Goal: Task Accomplishment & Management: Manage account settings

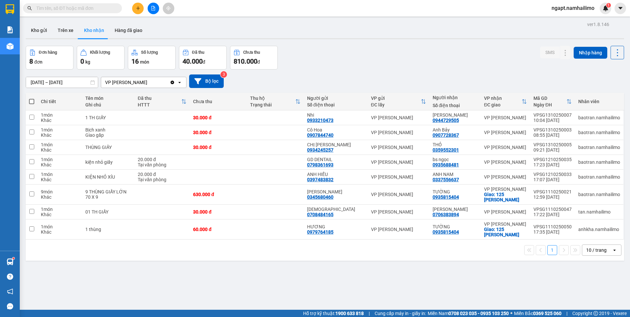
click at [155, 9] on button at bounding box center [154, 9] width 12 height 12
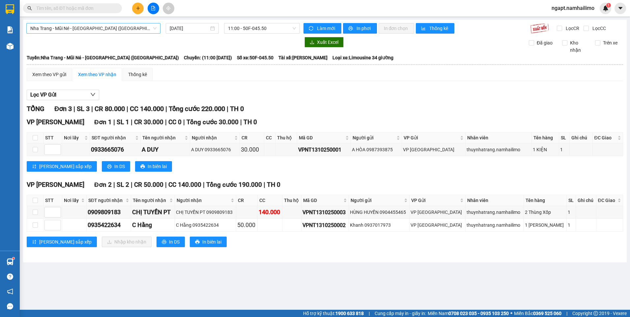
click at [148, 30] on span "Nha Trang - Mũi Né - [GEOGRAPHIC_DATA] ([GEOGRAPHIC_DATA])" at bounding box center [93, 28] width 126 height 10
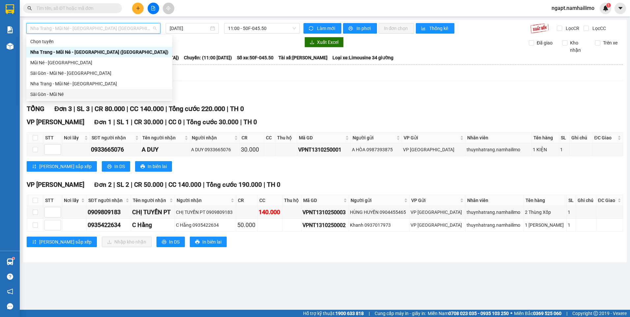
click at [40, 97] on div "Sài Gòn - Mũi Né" at bounding box center [99, 94] width 138 height 7
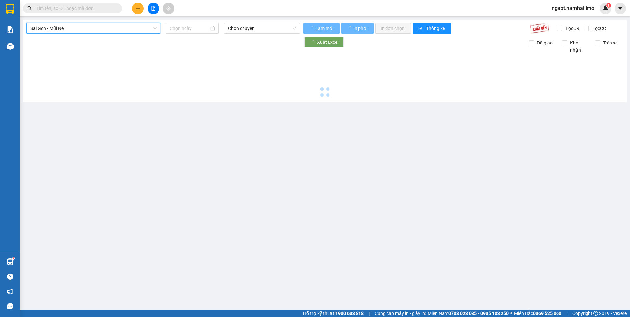
type input "[DATE]"
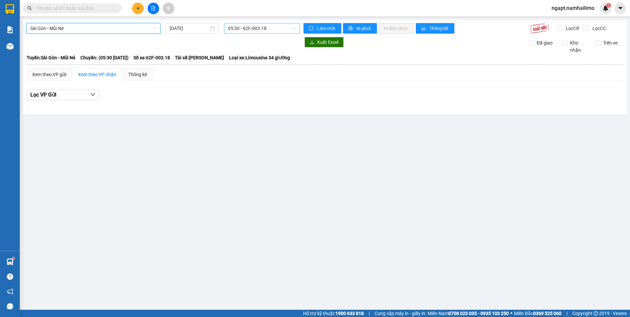
click at [281, 28] on span "05:30 - 62F-003.18" at bounding box center [262, 28] width 68 height 10
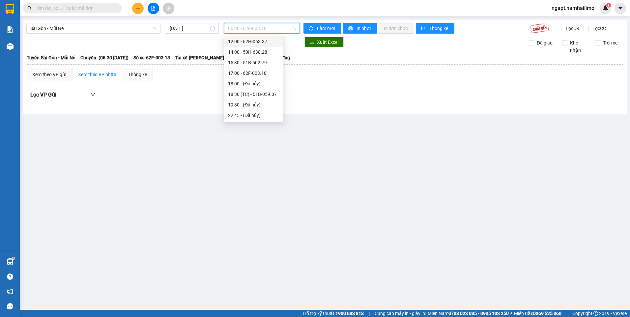
scroll to position [30, 0]
click at [263, 74] on div "11:00 - 50H-649.55" at bounding box center [253, 74] width 51 height 7
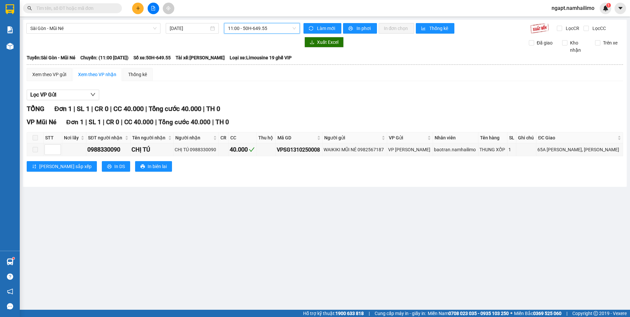
click at [262, 27] on span "11:00 - 50H-649.55" at bounding box center [262, 28] width 68 height 10
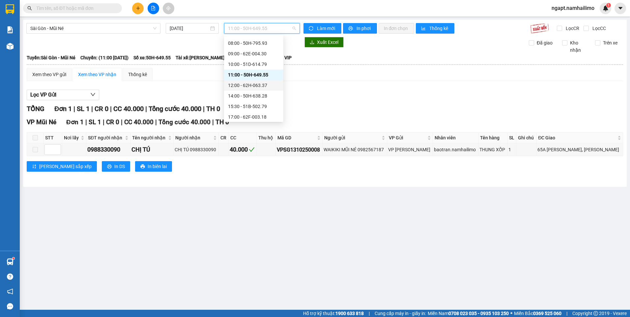
drag, startPoint x: 253, startPoint y: 87, endPoint x: 299, endPoint y: 131, distance: 63.4
click at [253, 89] on div "12:00 - 62H-063.37" at bounding box center [253, 85] width 59 height 11
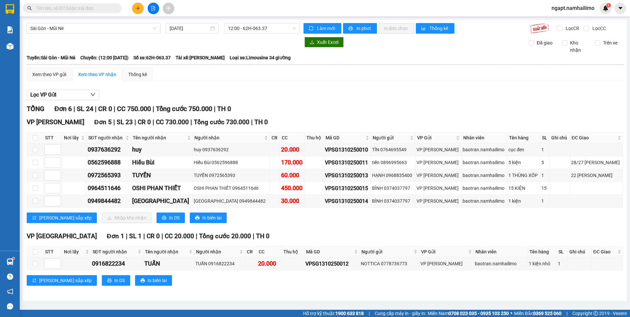
drag, startPoint x: 365, startPoint y: 168, endPoint x: 354, endPoint y: 216, distance: 49.2
click at [354, 216] on div "[PERSON_NAME] sắp xếp Nhập kho nhận In DS In biên lai" at bounding box center [325, 217] width 596 height 11
click at [35, 139] on input "checkbox" at bounding box center [35, 137] width 5 height 5
checkbox input "true"
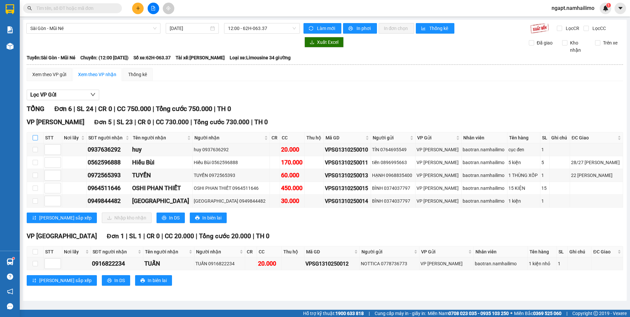
checkbox input "true"
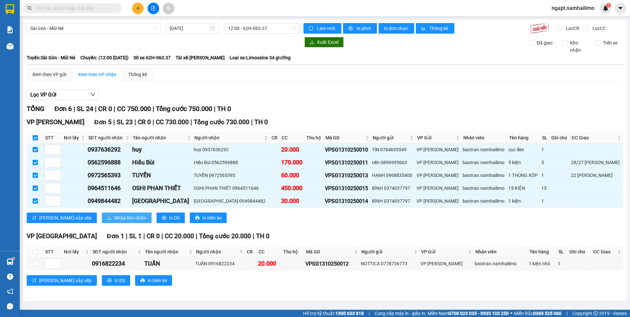
click at [114, 215] on span "Nhập kho nhận" at bounding box center [130, 217] width 32 height 7
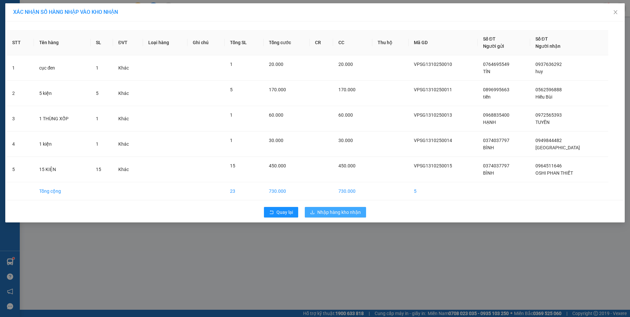
click at [339, 212] on span "Nhập hàng kho nhận" at bounding box center [338, 211] width 43 height 7
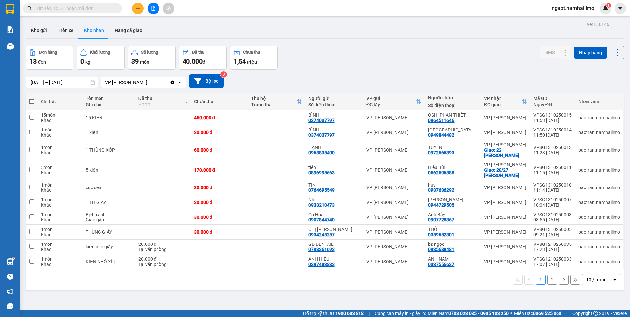
click at [151, 9] on button at bounding box center [154, 9] width 12 height 12
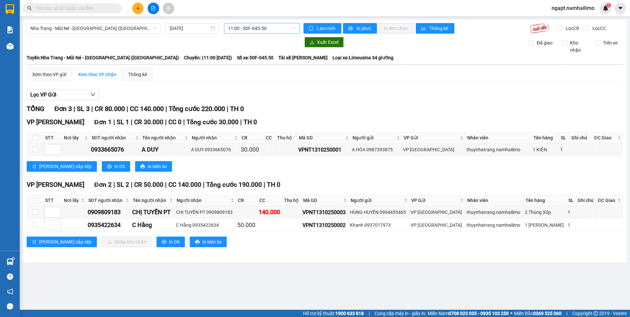
click at [278, 26] on span "11:00 - 50F-045.50" at bounding box center [262, 28] width 68 height 10
click at [100, 23] on span "Nha Trang - Mũi Né - [GEOGRAPHIC_DATA] ([GEOGRAPHIC_DATA])" at bounding box center [93, 28] width 126 height 10
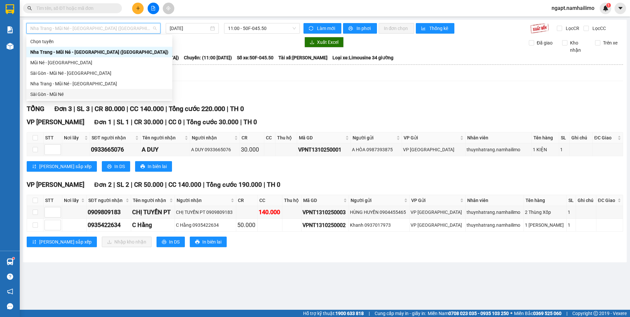
click at [53, 95] on div "Sài Gòn - Mũi Né" at bounding box center [99, 94] width 138 height 7
type input "[DATE]"
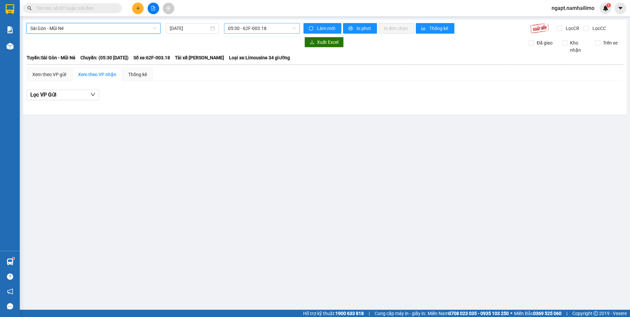
click at [275, 29] on span "05:30 - 62F-003.18" at bounding box center [262, 28] width 68 height 10
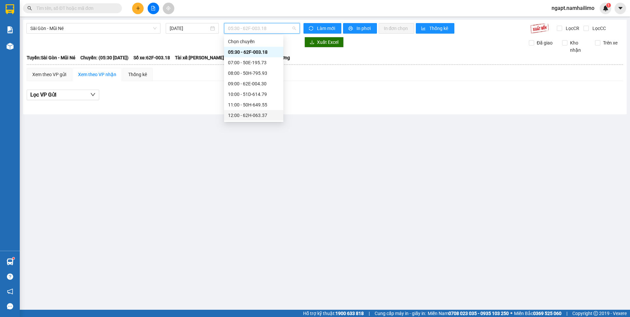
drag, startPoint x: 260, startPoint y: 115, endPoint x: 263, endPoint y: 120, distance: 5.5
click at [260, 116] on div "12:00 - 62H-063.37" at bounding box center [253, 115] width 51 height 7
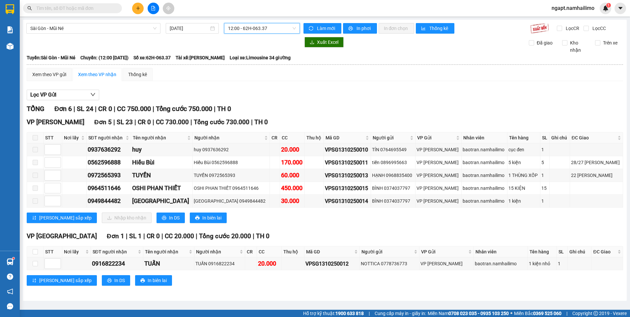
click at [287, 31] on span "12:00 - 62H-063.37" at bounding box center [262, 28] width 68 height 10
click at [77, 10] on input "text" at bounding box center [75, 8] width 78 height 7
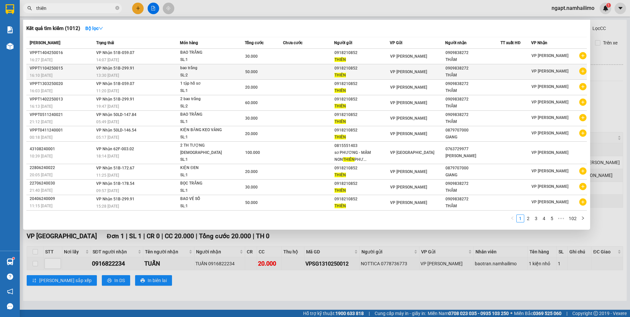
type input "thiên"
click at [583, 71] on icon "plus-circle" at bounding box center [582, 71] width 7 height 7
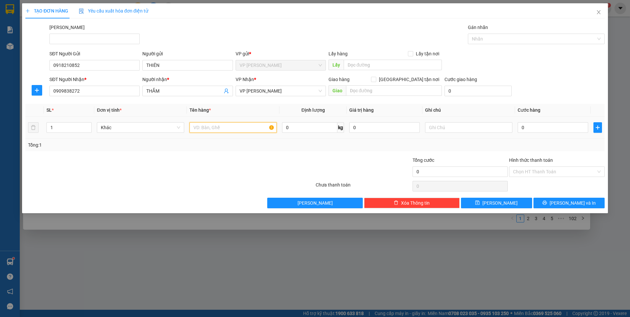
click at [208, 126] on input "text" at bounding box center [232, 127] width 87 height 11
type input "bao trắng nhỏ"
click at [556, 127] on input "0" at bounding box center [552, 127] width 70 height 11
type input "3"
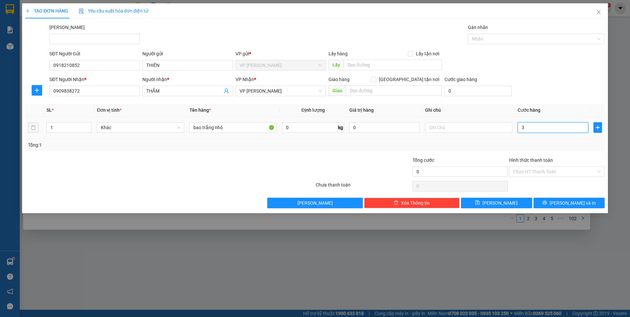
type input "3"
type input "30"
type input "30.000"
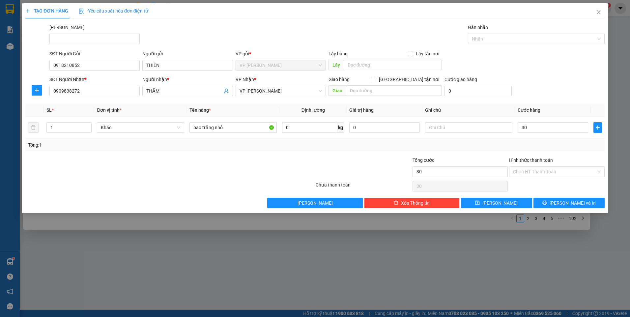
type input "30.000"
click at [560, 146] on div "Tổng: 1" at bounding box center [315, 144] width 574 height 7
click at [566, 174] on input "Hình thức thanh toán" at bounding box center [554, 172] width 83 height 10
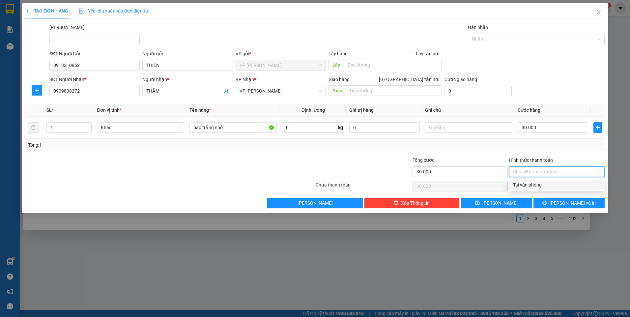
click at [560, 187] on div "Tại văn phòng" at bounding box center [557, 184] width 88 height 7
type input "0"
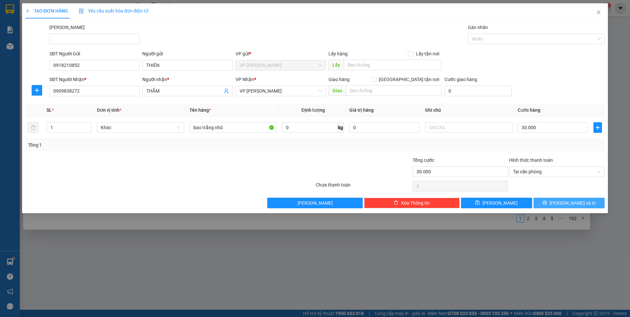
click at [587, 203] on button "[PERSON_NAME] và In" at bounding box center [568, 203] width 71 height 11
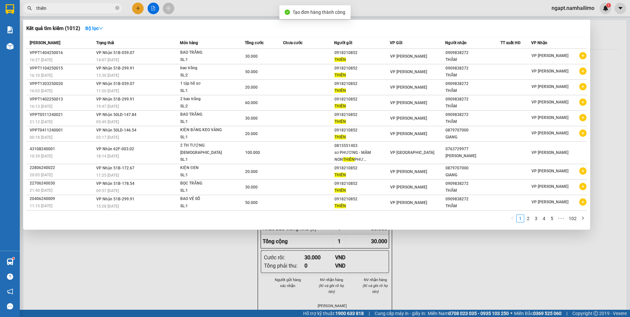
click at [487, 254] on div at bounding box center [315, 158] width 630 height 317
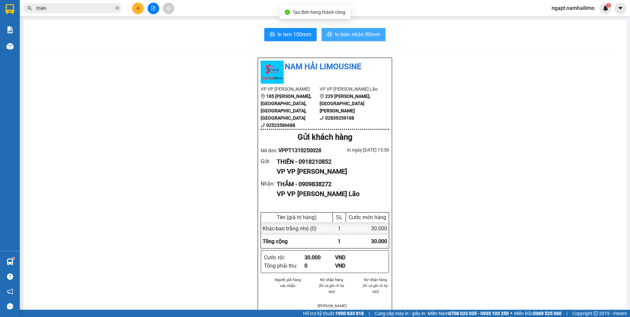
click at [365, 34] on span "In biên nhận 80mm" at bounding box center [357, 34] width 45 height 8
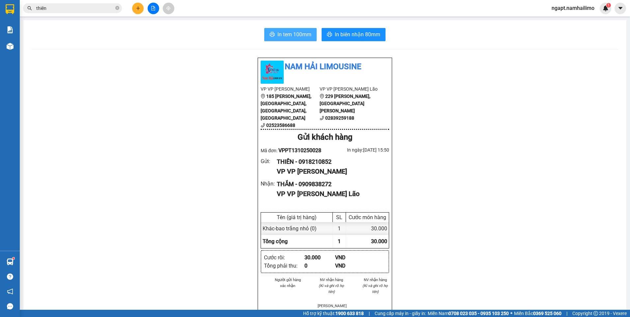
click at [294, 36] on span "In tem 100mm" at bounding box center [294, 34] width 34 height 8
click at [281, 35] on span "In tem 100mm" at bounding box center [294, 34] width 34 height 8
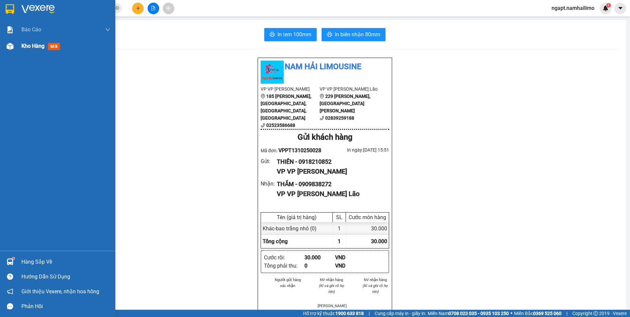
click at [18, 46] on div "Kho hàng mới" at bounding box center [57, 46] width 115 height 16
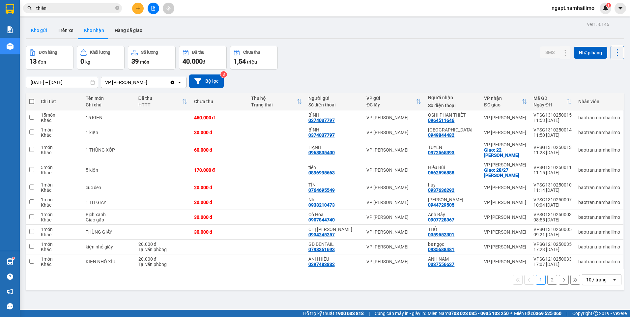
click at [37, 25] on button "Kho gửi" at bounding box center [39, 30] width 27 height 16
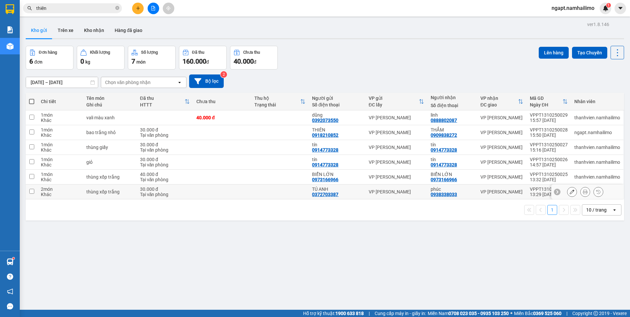
click at [31, 190] on input "checkbox" at bounding box center [31, 191] width 5 height 5
checkbox input "true"
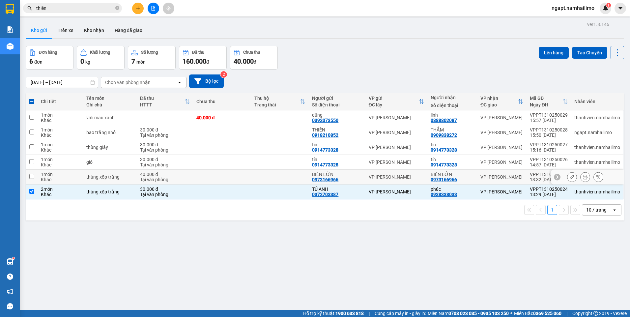
click at [31, 176] on input "checkbox" at bounding box center [31, 176] width 5 height 5
checkbox input "true"
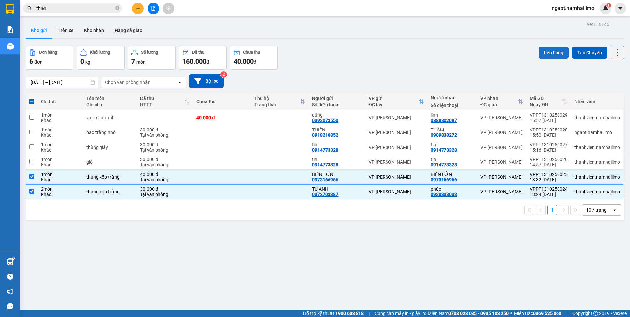
click at [550, 53] on button "Lên hàng" at bounding box center [554, 53] width 30 height 12
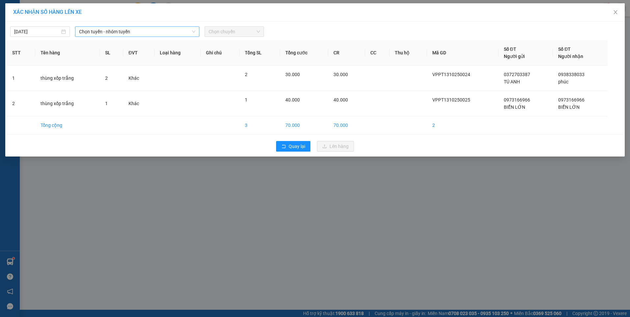
click at [145, 34] on span "Chọn tuyến - nhóm tuyến" at bounding box center [137, 32] width 116 height 10
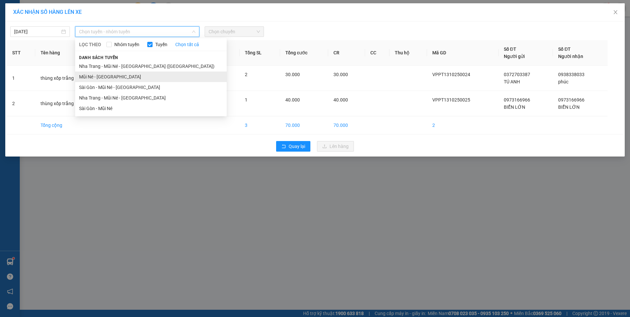
click at [105, 78] on li "Mũi Né - [GEOGRAPHIC_DATA]" at bounding box center [151, 76] width 152 height 11
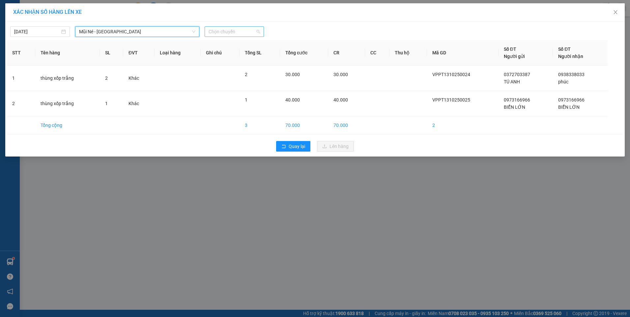
click at [247, 33] on span "Chọn chuyến" at bounding box center [234, 32] width 52 height 10
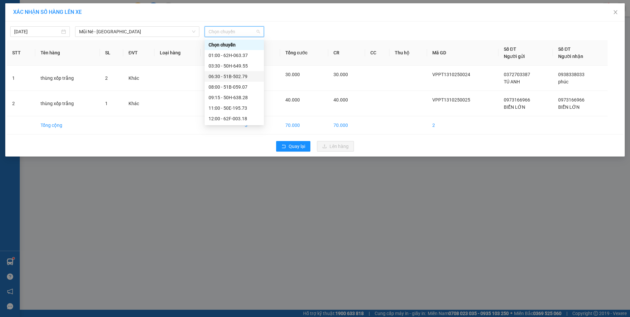
scroll to position [44, 0]
click at [243, 88] on div "13:00 - 50H-795.93" at bounding box center [233, 85] width 51 height 7
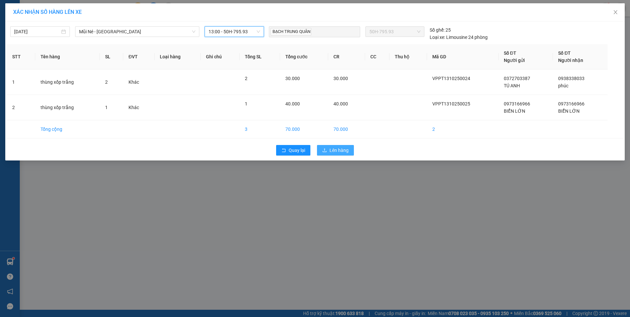
click at [346, 150] on span "Lên hàng" at bounding box center [338, 150] width 19 height 7
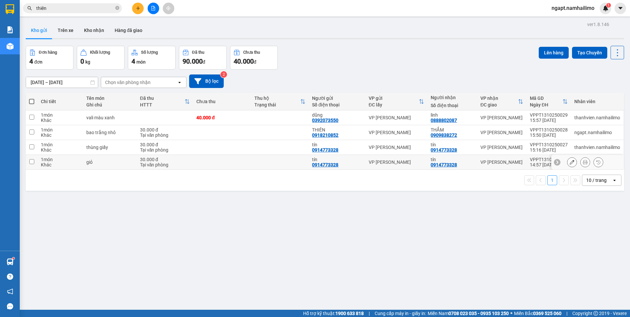
click at [31, 162] on input "checkbox" at bounding box center [31, 161] width 5 height 5
checkbox input "true"
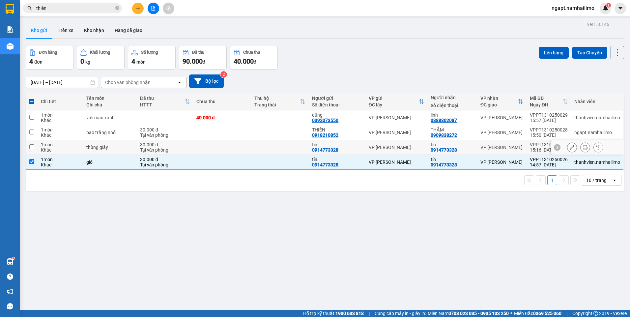
click at [31, 146] on input "checkbox" at bounding box center [31, 146] width 5 height 5
checkbox input "true"
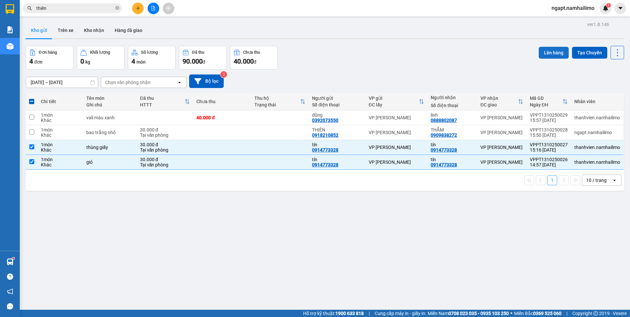
click at [551, 52] on button "Lên hàng" at bounding box center [554, 53] width 30 height 12
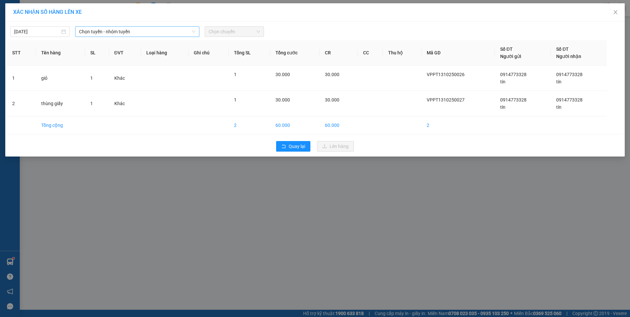
click at [152, 33] on span "Chọn tuyến - nhóm tuyến" at bounding box center [137, 32] width 116 height 10
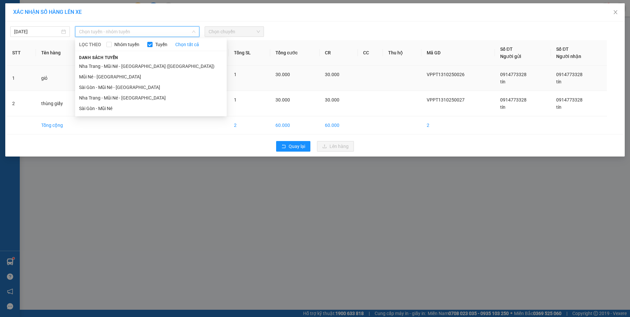
drag, startPoint x: 110, startPoint y: 79, endPoint x: 123, endPoint y: 77, distance: 12.7
click at [112, 79] on li "Mũi Né - [GEOGRAPHIC_DATA]" at bounding box center [151, 76] width 152 height 11
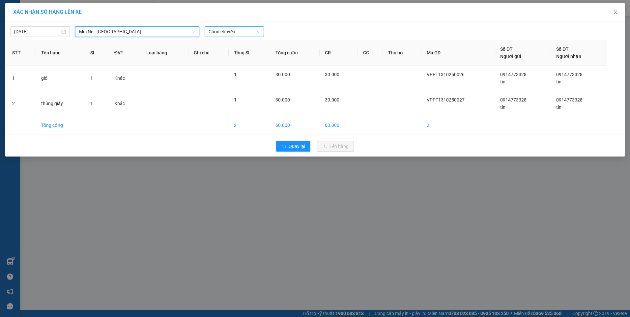
click at [259, 32] on span "Chọn chuyến" at bounding box center [234, 32] width 52 height 10
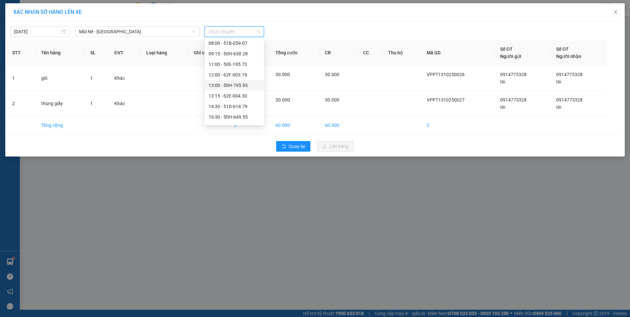
scroll to position [63, 0]
click at [241, 88] on div "14:30 - 51D-614.79" at bounding box center [233, 86] width 51 height 7
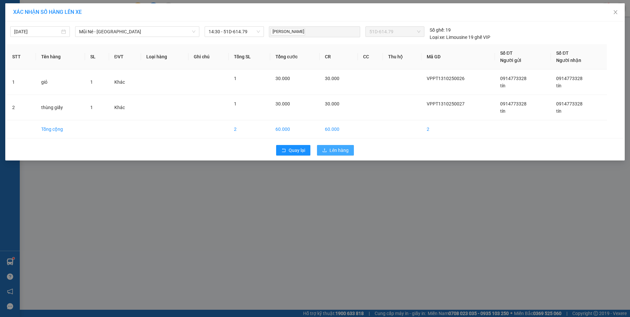
click at [342, 154] on button "Lên hàng" at bounding box center [335, 150] width 37 height 11
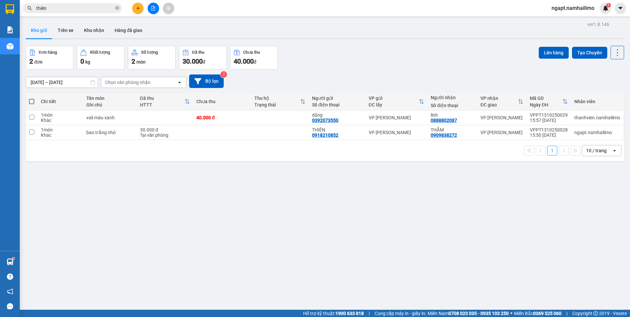
click at [77, 12] on input "thiên" at bounding box center [75, 8] width 78 height 7
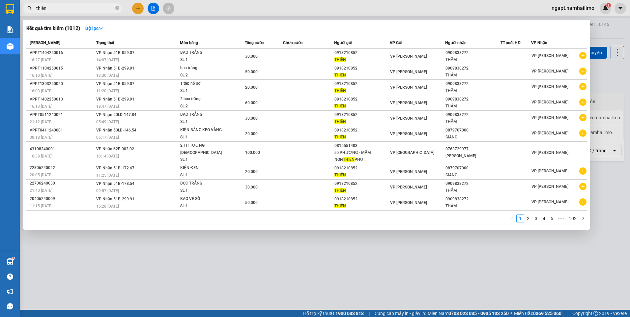
drag, startPoint x: 77, startPoint y: 12, endPoint x: 71, endPoint y: 9, distance: 6.6
click at [14, 8] on section "Kết quả tìm kiếm ( 1012 ) Bộ lọc Mã ĐH Trạng thái Món hàng Tổng cước Chưa cước …" at bounding box center [315, 158] width 630 height 317
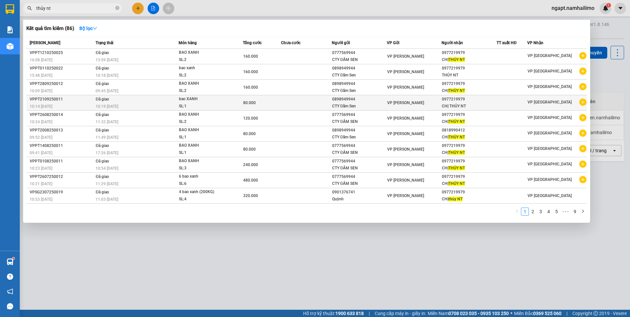
type input "thủy nt"
click at [584, 104] on icon "plus-circle" at bounding box center [582, 101] width 7 height 7
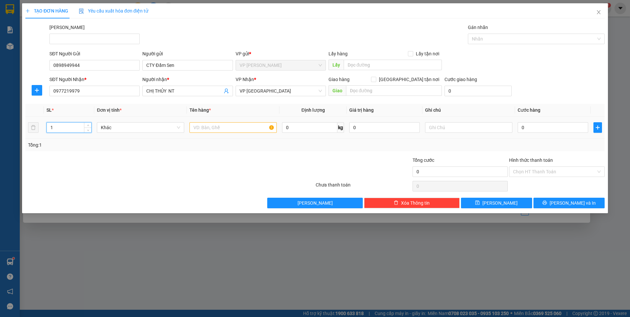
drag, startPoint x: 53, startPoint y: 125, endPoint x: 47, endPoint y: 126, distance: 5.9
click at [47, 126] on input "1" at bounding box center [69, 128] width 44 height 10
type input "2"
click at [222, 123] on input "text" at bounding box center [232, 127] width 87 height 11
type input "BAO XANH"
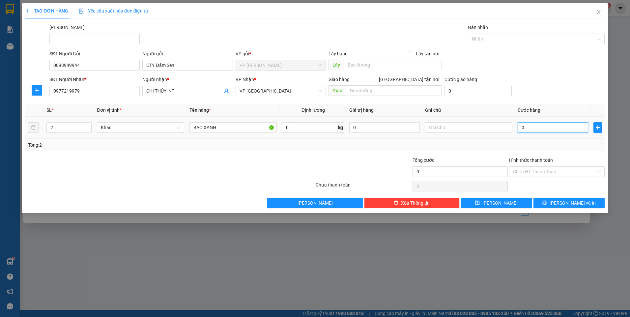
click at [540, 129] on input "0" at bounding box center [552, 127] width 70 height 11
type input "1"
type input "16"
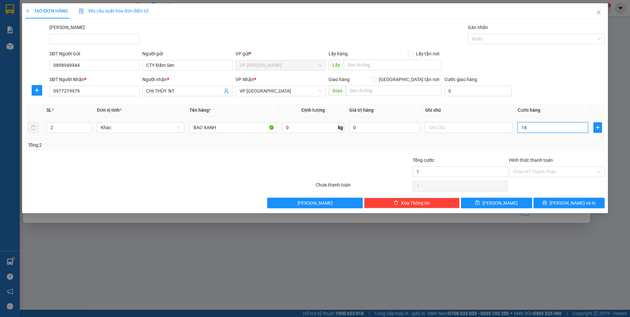
type input "16"
type input "160"
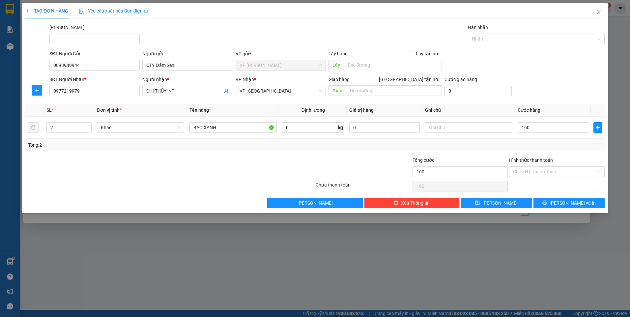
type input "160.000"
click at [257, 152] on div "Transit Pickup Surcharge Ids Transit Deliver Surcharge Ids Transit Deliver Surc…" at bounding box center [314, 116] width 579 height 184
click at [552, 172] on input "Hình thức thanh toán" at bounding box center [554, 172] width 83 height 10
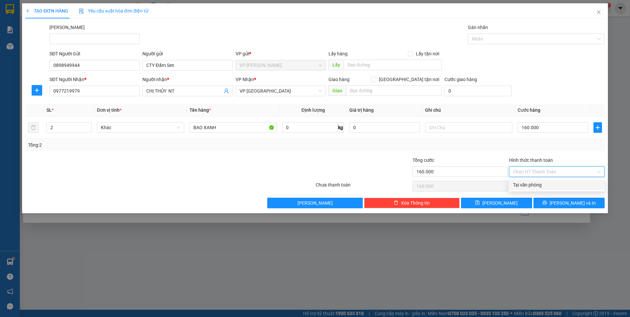
click at [554, 183] on div "Tại văn phòng" at bounding box center [557, 184] width 88 height 7
type input "0"
click at [569, 204] on span "[PERSON_NAME] và In" at bounding box center [572, 202] width 46 height 7
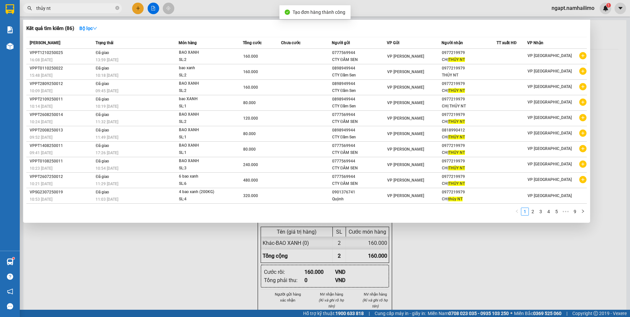
drag, startPoint x: 409, startPoint y: 277, endPoint x: 409, endPoint y: 273, distance: 4.0
click at [409, 275] on div at bounding box center [315, 158] width 630 height 317
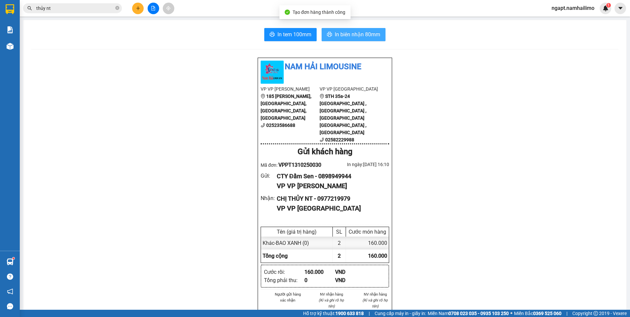
click at [362, 35] on span "In biên nhận 80mm" at bounding box center [357, 34] width 45 height 8
click at [365, 35] on span "In biên nhận 80mm" at bounding box center [357, 34] width 45 height 8
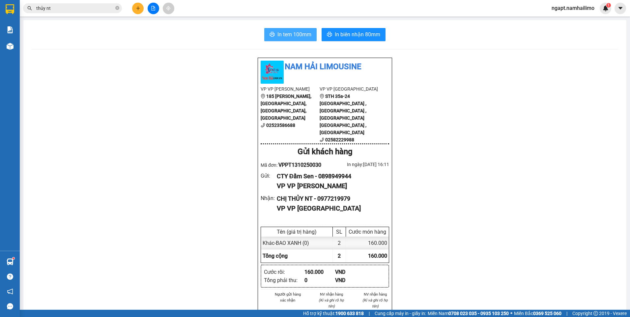
click at [283, 34] on span "In tem 100mm" at bounding box center [294, 34] width 34 height 8
click at [74, 10] on input "thủy nt" at bounding box center [75, 8] width 78 height 7
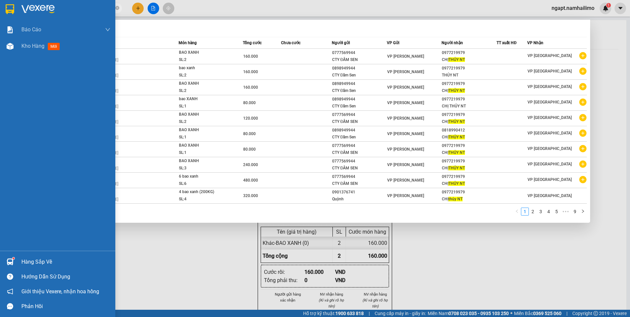
drag, startPoint x: 74, startPoint y: 10, endPoint x: 5, endPoint y: 5, distance: 69.6
click at [5, 5] on section "Kết quả tìm kiếm ( 86 ) Bộ lọc Mã ĐH Trạng thái Món hàng Tổng cước Chưa cước Ng…" at bounding box center [315, 158] width 630 height 317
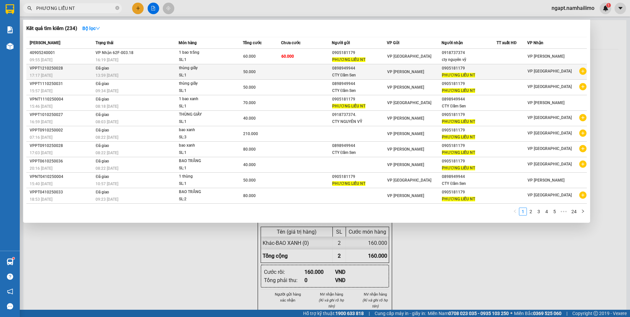
type input "PHƯƠNG LIỄU NT"
click at [583, 72] on icon "plus-circle" at bounding box center [582, 71] width 7 height 7
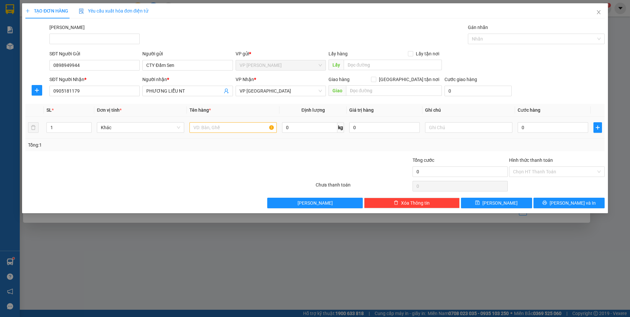
drag, startPoint x: 240, startPoint y: 120, endPoint x: 241, endPoint y: 126, distance: 6.3
click at [241, 125] on td at bounding box center [233, 128] width 93 height 22
click at [241, 126] on input "text" at bounding box center [232, 127] width 87 height 11
type input "THÙNG"
click at [526, 129] on input "0" at bounding box center [552, 127] width 70 height 11
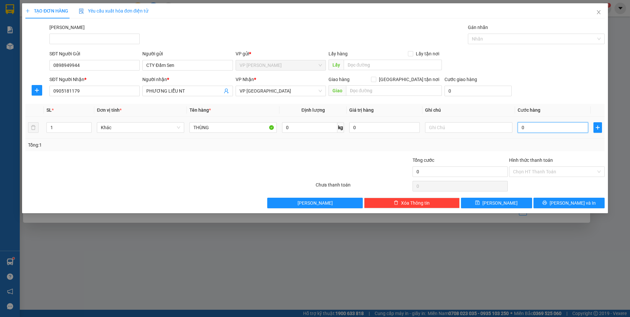
type input "5"
type input "50"
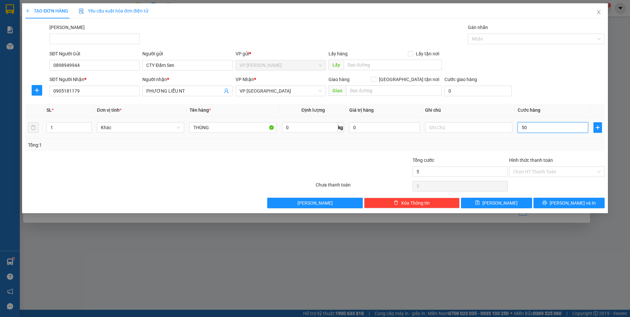
type input "50"
click at [502, 137] on td at bounding box center [468, 128] width 93 height 22
type input "50.000"
click at [562, 174] on input "Hình thức thanh toán" at bounding box center [554, 172] width 83 height 10
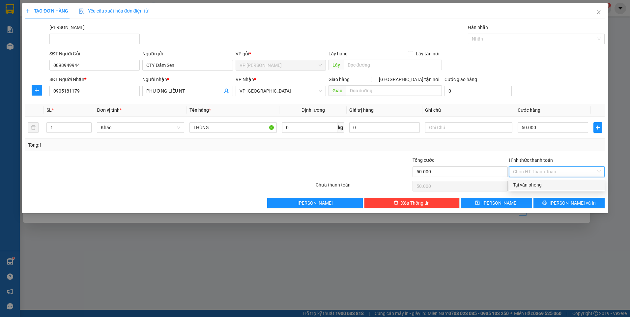
click at [564, 185] on div "Tại văn phòng" at bounding box center [557, 184] width 88 height 7
type input "0"
click at [568, 201] on span "[PERSON_NAME] và In" at bounding box center [572, 202] width 46 height 7
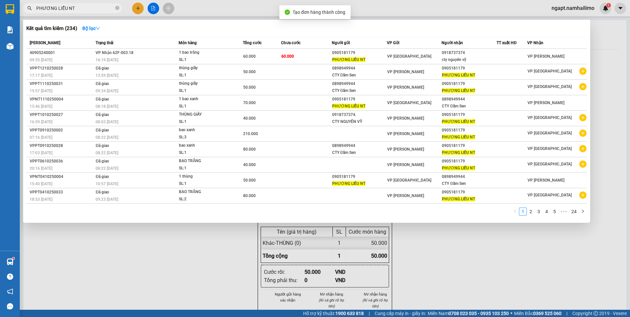
click at [458, 265] on div at bounding box center [315, 158] width 630 height 317
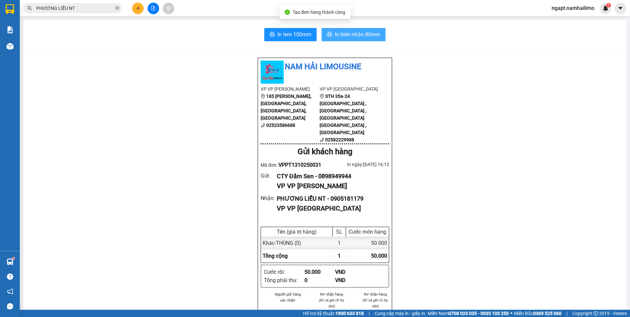
click at [359, 37] on span "In biên nhận 80mm" at bounding box center [357, 34] width 45 height 8
click at [117, 9] on icon "close-circle" at bounding box center [117, 8] width 4 height 4
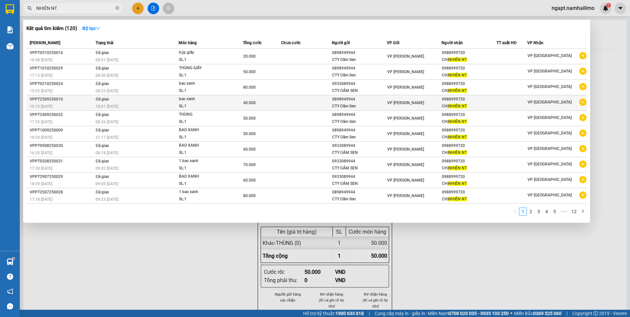
type input "NHIÊN NT"
click at [581, 102] on icon "plus-circle" at bounding box center [582, 101] width 7 height 7
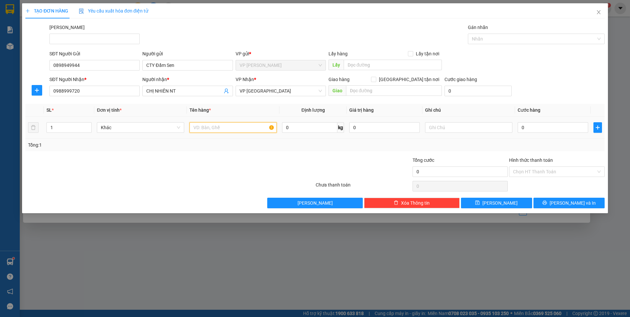
click at [212, 129] on input "text" at bounding box center [232, 127] width 87 height 11
click at [225, 127] on input "text" at bounding box center [232, 127] width 87 height 11
type input "BAO XANH"
click at [534, 129] on input "0" at bounding box center [552, 127] width 70 height 11
type input "6"
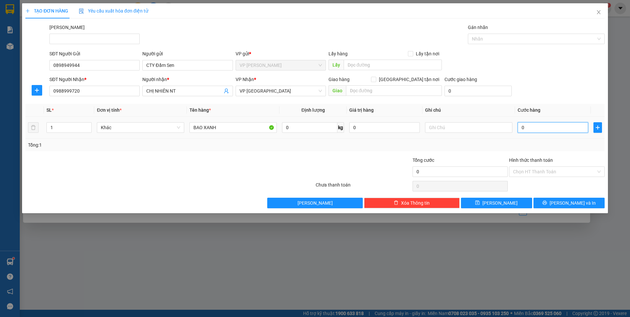
type input "6"
type input "60"
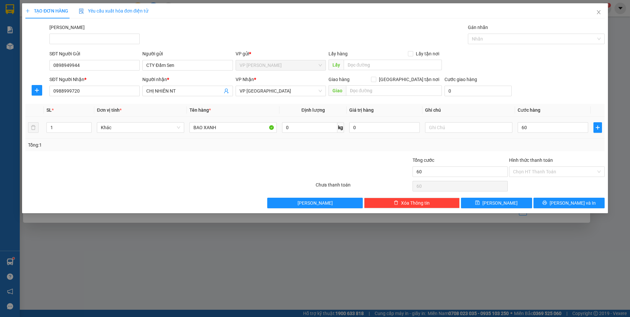
type input "60.000"
click at [485, 140] on div "Tổng: 1" at bounding box center [314, 145] width 579 height 13
click at [581, 170] on input "Hình thức thanh toán" at bounding box center [554, 172] width 83 height 10
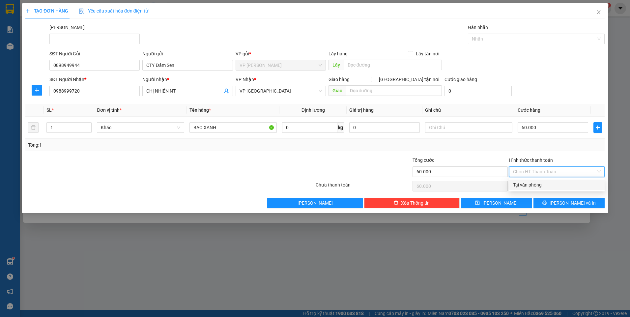
click at [574, 189] on div "Tại văn phòng" at bounding box center [557, 185] width 96 height 11
type input "0"
click at [575, 198] on button "[PERSON_NAME] và In" at bounding box center [568, 203] width 71 height 11
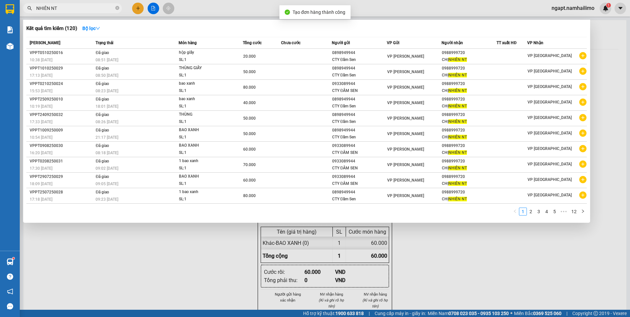
click at [429, 244] on div at bounding box center [315, 158] width 630 height 317
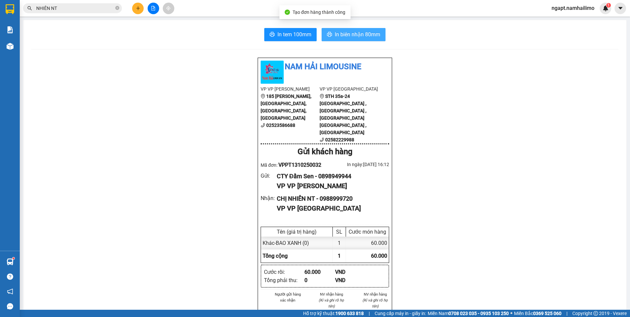
click at [351, 34] on span "In biên nhận 80mm" at bounding box center [357, 34] width 45 height 8
click at [118, 8] on icon "close-circle" at bounding box center [117, 8] width 4 height 4
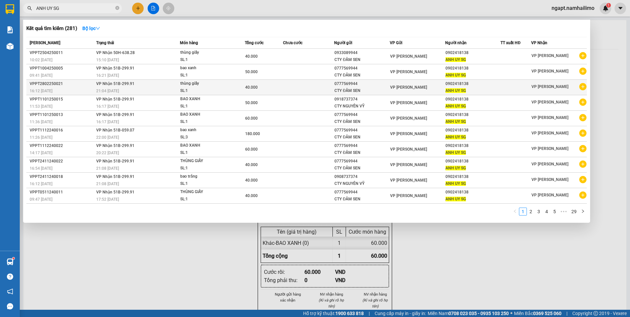
type input "ANH UY SG"
click at [582, 89] on icon "plus-circle" at bounding box center [582, 86] width 7 height 7
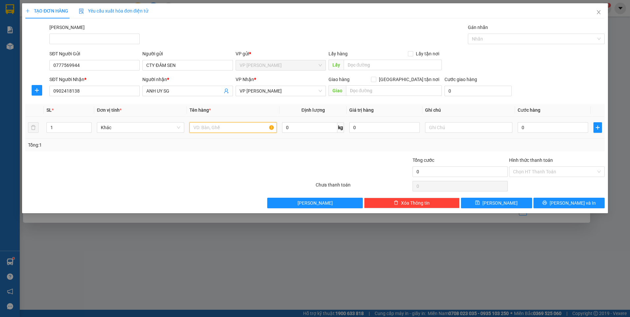
click at [217, 125] on input "text" at bounding box center [232, 127] width 87 height 11
type input "THÙNG"
click at [550, 127] on input "0" at bounding box center [552, 127] width 70 height 11
type input "3"
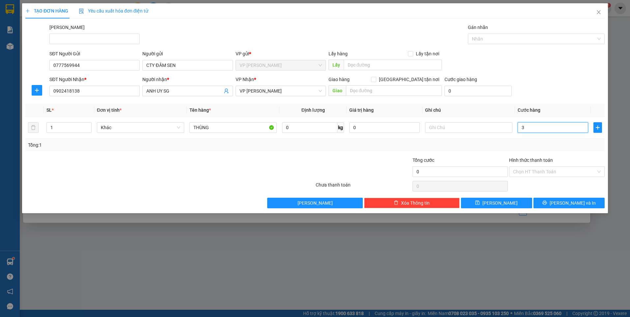
type input "3"
type input "30"
type input "30.000"
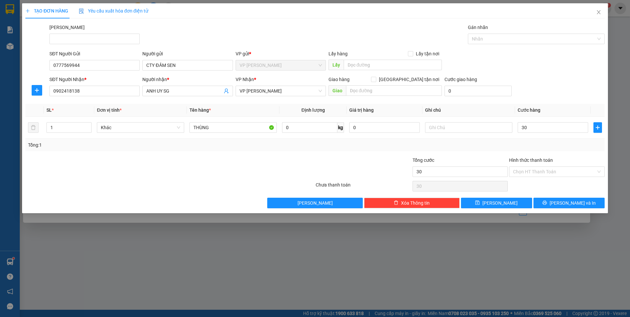
type input "30.000"
click at [462, 150] on div "Tổng: 1" at bounding box center [314, 145] width 579 height 13
click at [579, 205] on span "[PERSON_NAME] và In" at bounding box center [572, 202] width 46 height 7
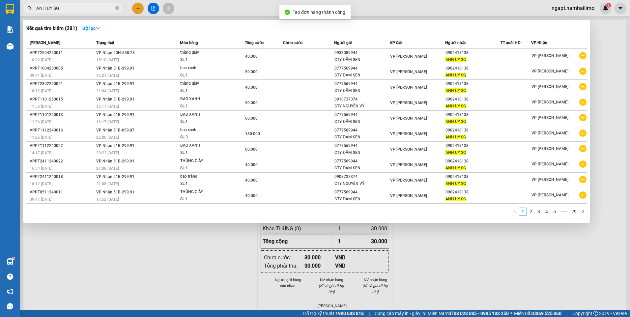
drag, startPoint x: 508, startPoint y: 251, endPoint x: 487, endPoint y: 216, distance: 40.6
click at [508, 252] on div at bounding box center [315, 158] width 630 height 317
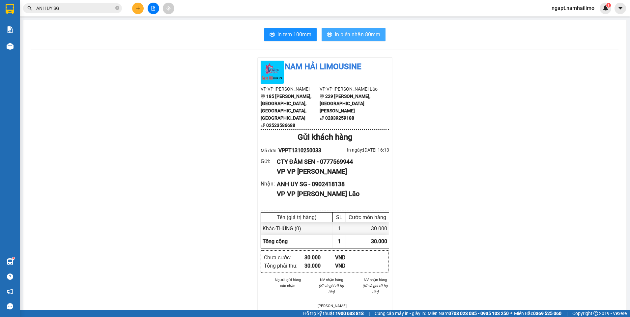
click at [356, 32] on span "In biên nhận 80mm" at bounding box center [357, 34] width 45 height 8
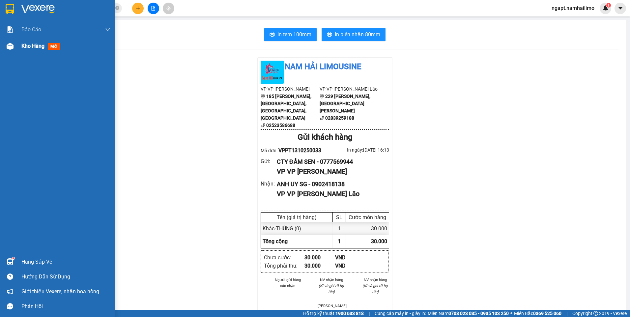
click at [13, 47] on img at bounding box center [10, 46] width 7 height 7
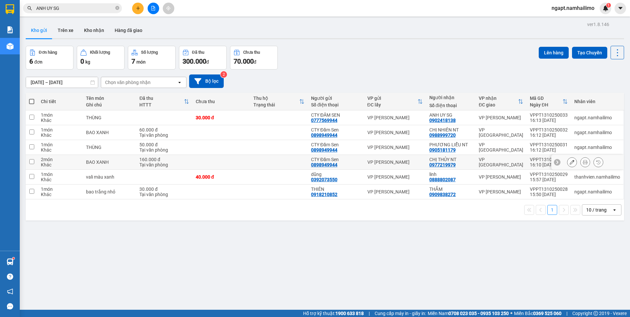
click at [583, 162] on icon at bounding box center [585, 162] width 5 height 5
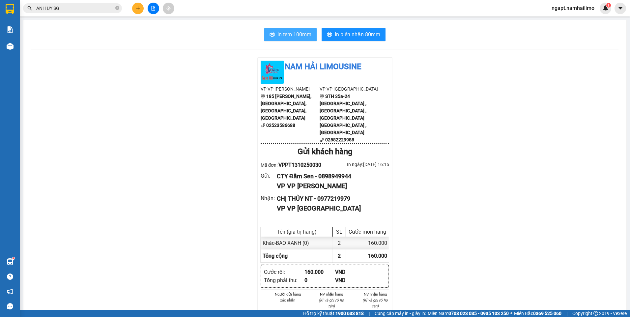
click at [293, 39] on span "In tem 100mm" at bounding box center [294, 34] width 34 height 8
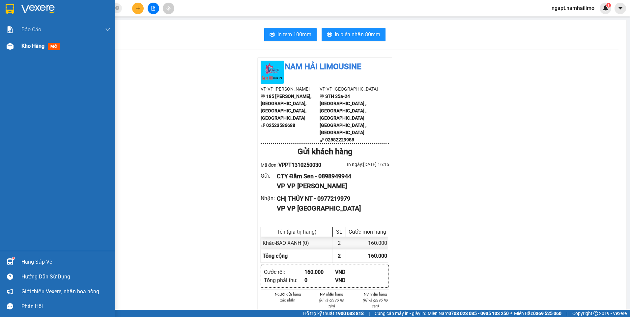
click at [22, 50] on div "Kho hàng mới" at bounding box center [41, 46] width 41 height 8
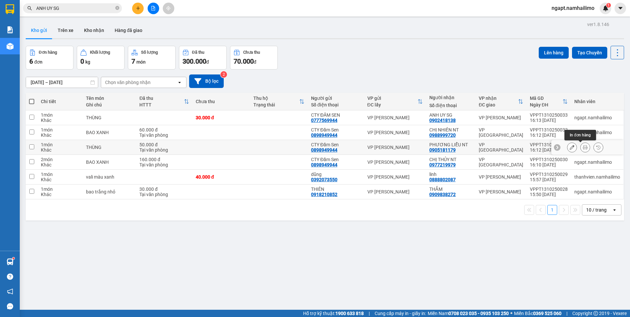
click at [580, 148] on button at bounding box center [584, 148] width 9 height 12
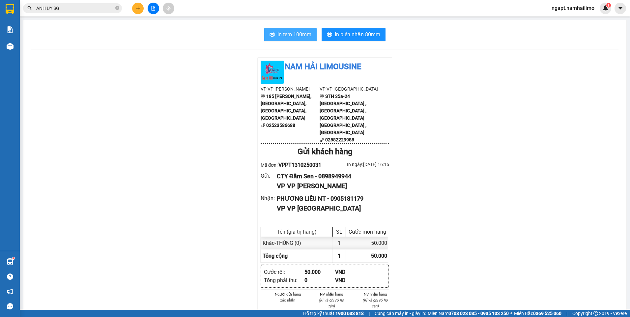
click at [303, 31] on span "In tem 100mm" at bounding box center [294, 34] width 34 height 8
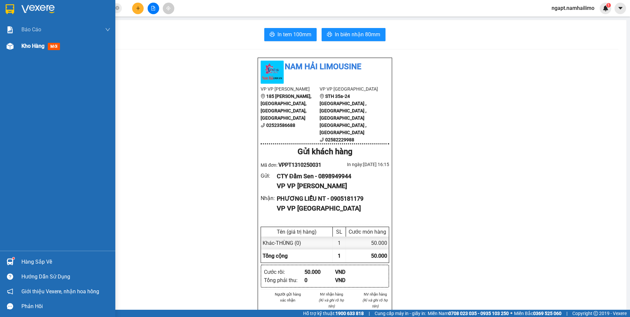
click at [34, 46] on span "Kho hàng" at bounding box center [32, 46] width 23 height 6
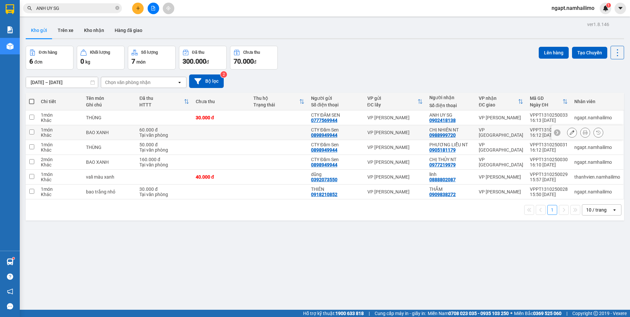
click at [580, 132] on button at bounding box center [584, 133] width 9 height 12
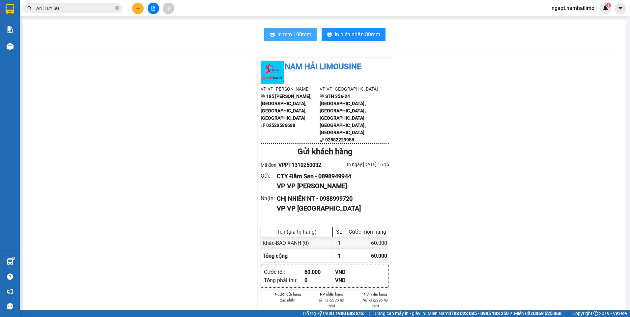
click at [302, 39] on span "In tem 100mm" at bounding box center [294, 34] width 34 height 8
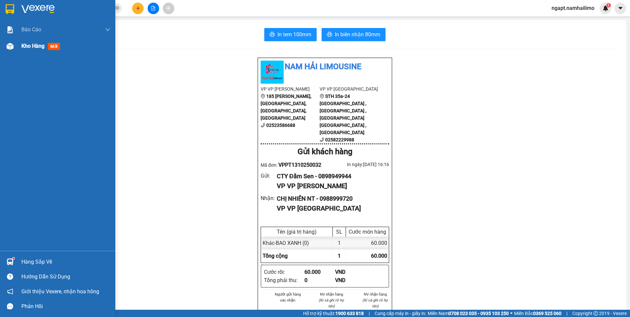
click at [14, 48] on div at bounding box center [10, 47] width 12 height 12
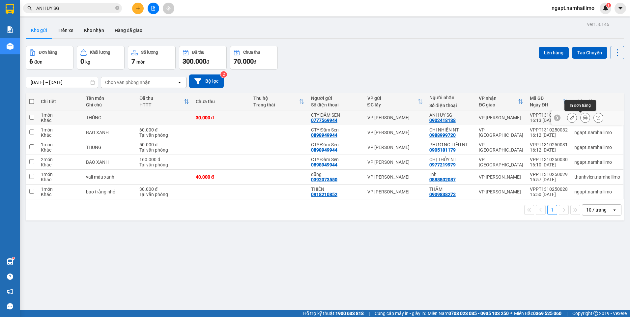
click at [583, 119] on icon at bounding box center [585, 117] width 5 height 5
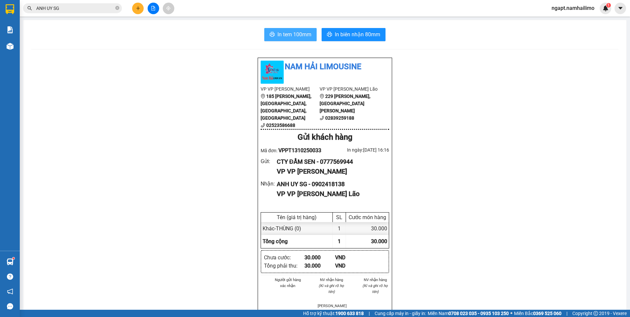
click at [299, 34] on span "In tem 100mm" at bounding box center [294, 34] width 34 height 8
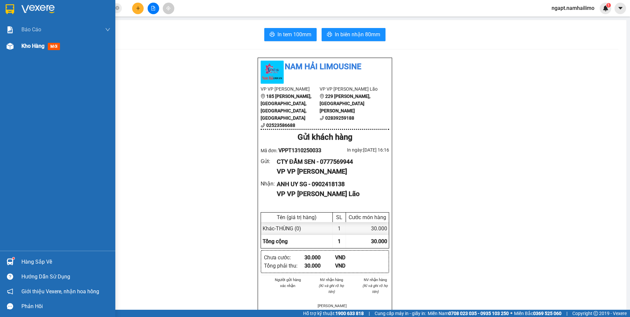
click at [12, 47] on img at bounding box center [10, 46] width 7 height 7
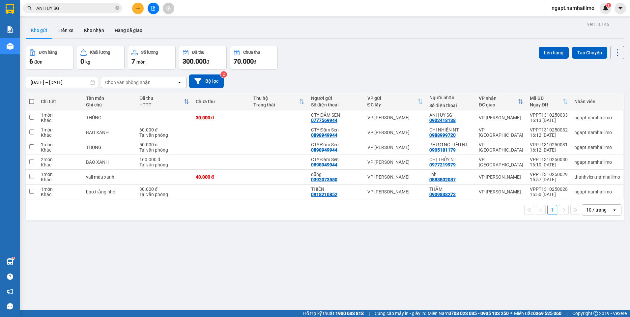
click at [155, 13] on button at bounding box center [154, 9] width 12 height 12
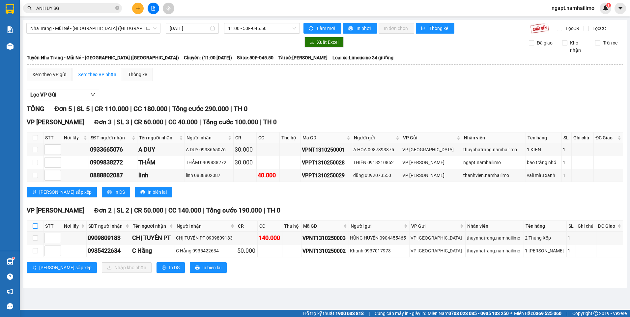
click at [36, 227] on input "checkbox" at bounding box center [35, 225] width 5 height 5
checkbox input "true"
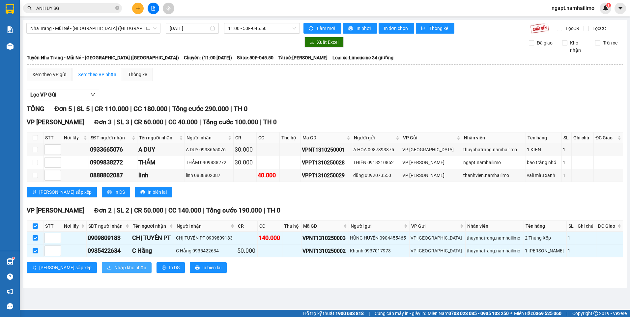
click at [102, 272] on button "Nhập kho nhận" at bounding box center [127, 267] width 50 height 11
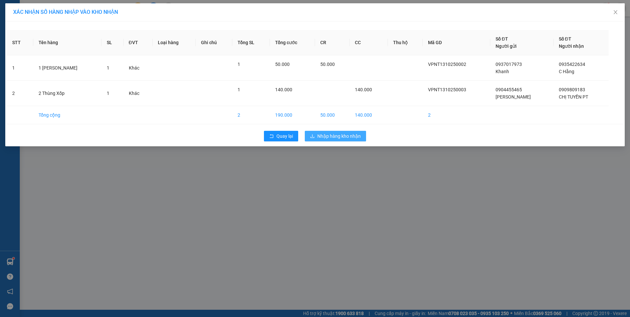
click at [360, 141] on button "Nhập hàng kho nhận" at bounding box center [335, 136] width 61 height 11
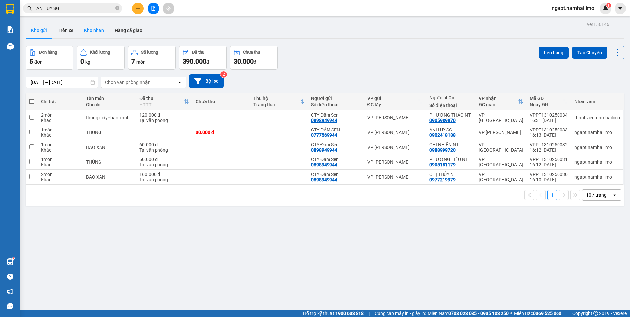
click at [94, 32] on button "Kho nhận" at bounding box center [94, 30] width 31 height 16
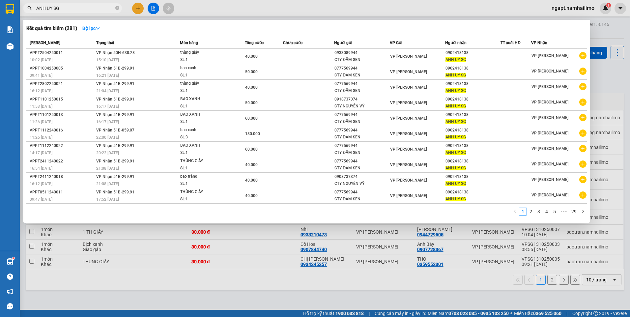
click at [74, 8] on input "ANH UY SG" at bounding box center [75, 8] width 78 height 7
type input "[PERSON_NAME]"
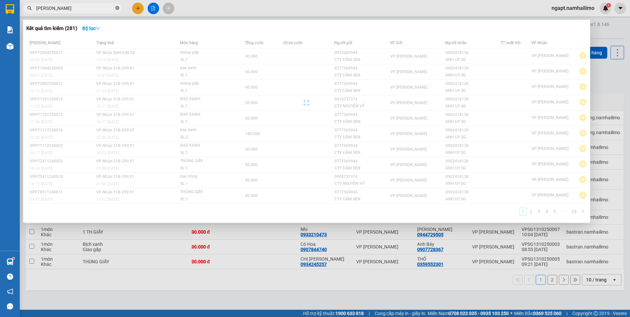
click at [117, 10] on icon "close-circle" at bounding box center [117, 8] width 4 height 4
click at [117, 10] on span at bounding box center [117, 8] width 4 height 7
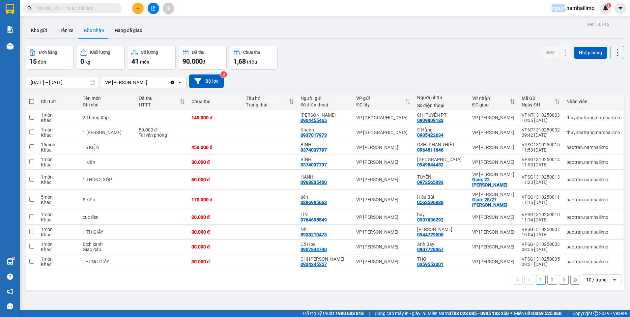
drag, startPoint x: 117, startPoint y: 10, endPoint x: 93, endPoint y: 8, distance: 23.8
click at [93, 8] on input "text" at bounding box center [75, 8] width 78 height 7
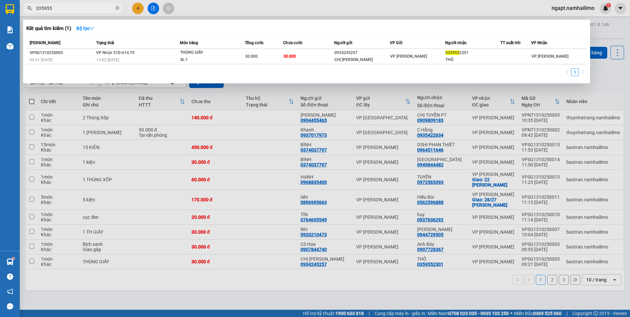
type input "035955"
click at [529, 12] on div at bounding box center [315, 158] width 630 height 317
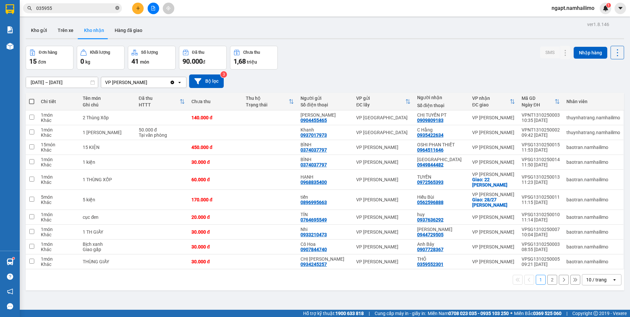
click at [117, 9] on icon "close-circle" at bounding box center [117, 8] width 4 height 4
click at [78, 10] on input "text" at bounding box center [75, 8] width 78 height 7
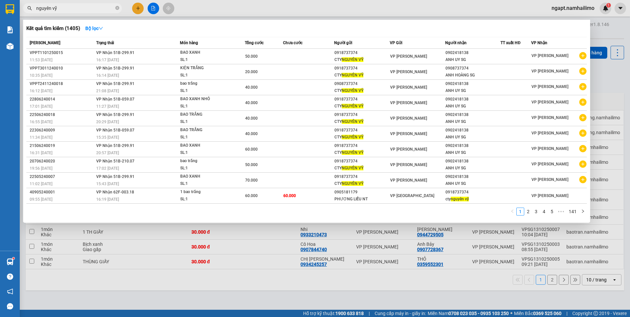
type input "nguyên vỹ"
click at [422, 17] on div at bounding box center [315, 158] width 630 height 317
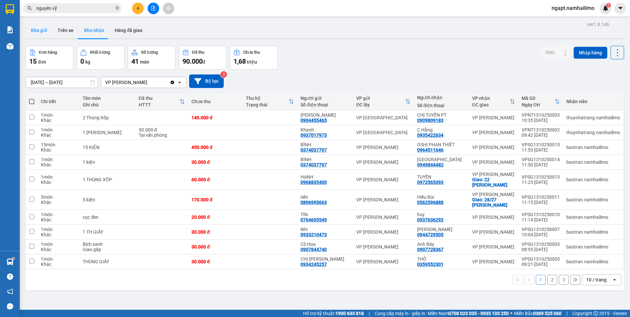
click at [34, 33] on button "Kho gửi" at bounding box center [39, 30] width 27 height 16
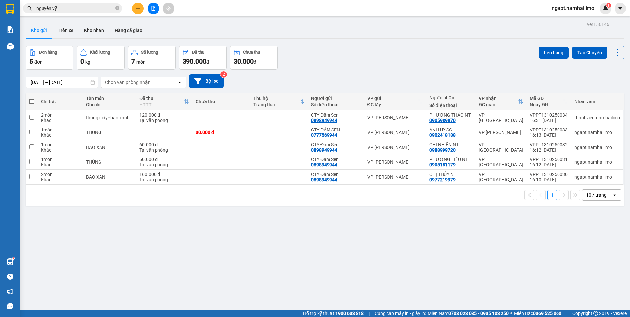
click at [154, 8] on icon "file-add" at bounding box center [153, 8] width 5 height 5
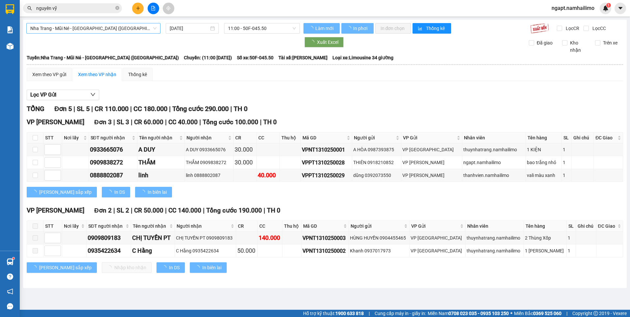
click at [99, 24] on span "Nha Trang - Mũi Né - [GEOGRAPHIC_DATA] ([GEOGRAPHIC_DATA])" at bounding box center [93, 28] width 126 height 10
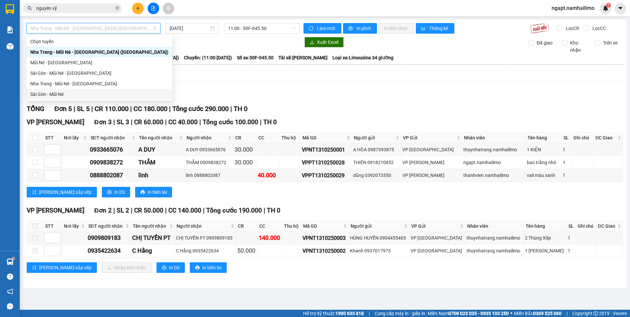
click at [46, 93] on div "Sài Gòn - Mũi Né" at bounding box center [99, 94] width 138 height 7
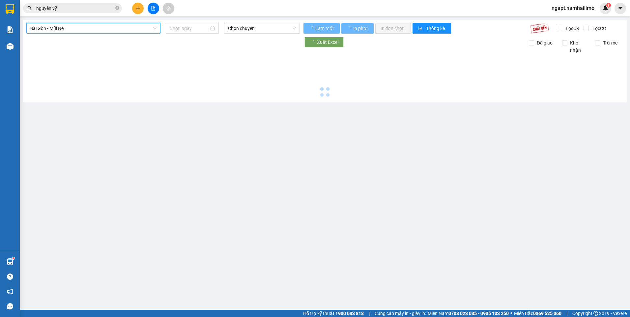
type input "[DATE]"
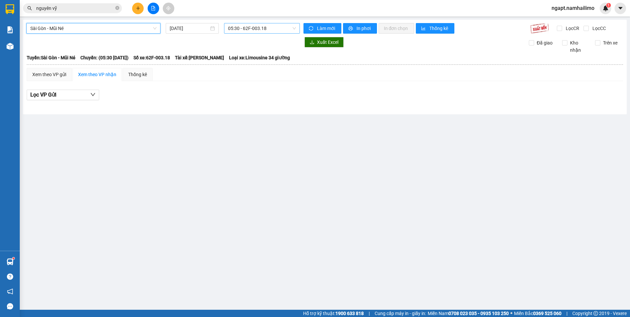
click at [277, 29] on span "05:30 - 62F-003.18" at bounding box center [262, 28] width 68 height 10
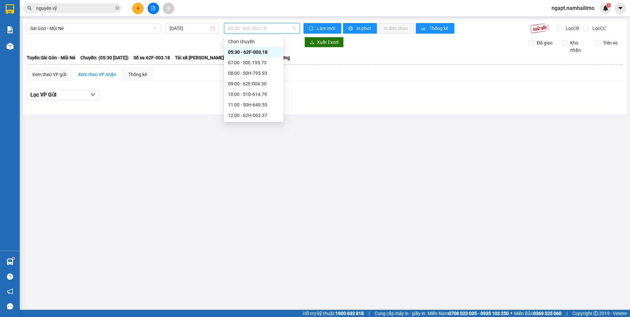
scroll to position [74, 0]
click at [268, 56] on div "14:00 - 50H-638.28" at bounding box center [253, 52] width 59 height 11
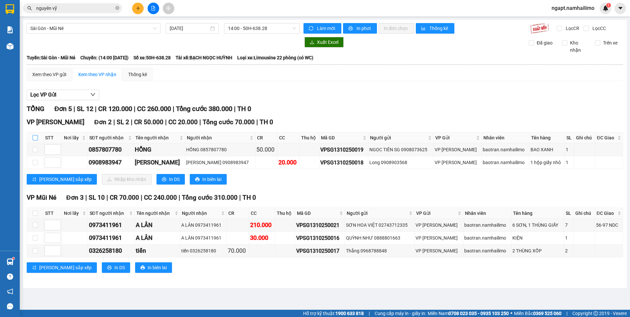
click at [35, 139] on input "checkbox" at bounding box center [35, 137] width 5 height 5
checkbox input "true"
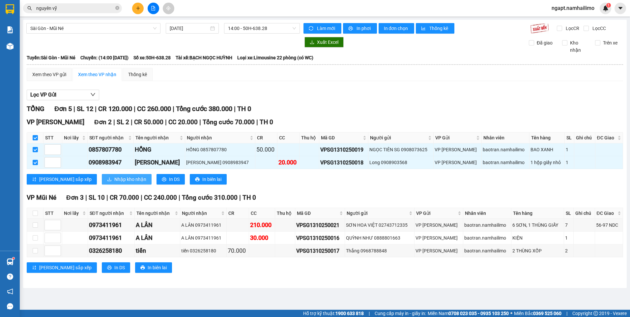
click at [114, 179] on span "Nhập kho nhận" at bounding box center [130, 179] width 32 height 7
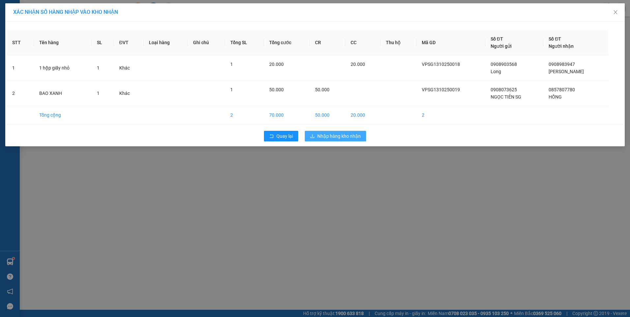
click at [352, 138] on span "Nhập hàng kho nhận" at bounding box center [338, 135] width 43 height 7
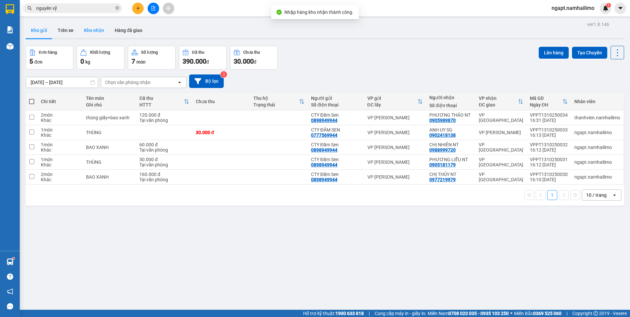
click at [92, 27] on button "Kho nhận" at bounding box center [94, 30] width 31 height 16
